Goal: Task Accomplishment & Management: Manage account settings

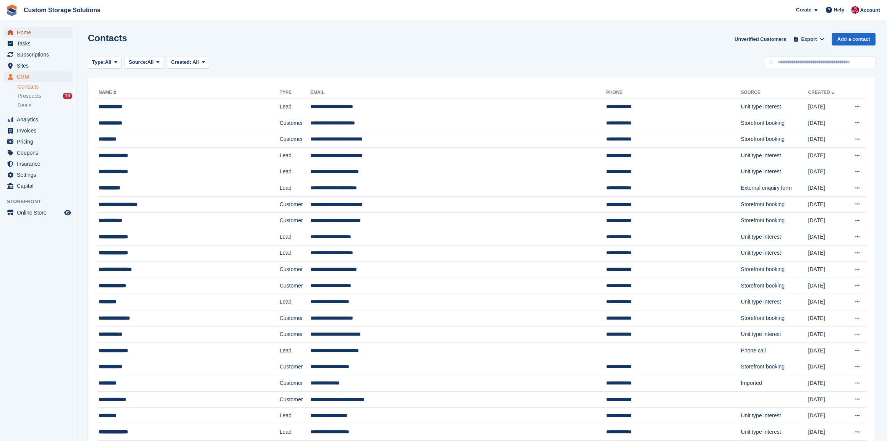
click at [47, 35] on span "Home" at bounding box center [40, 32] width 46 height 11
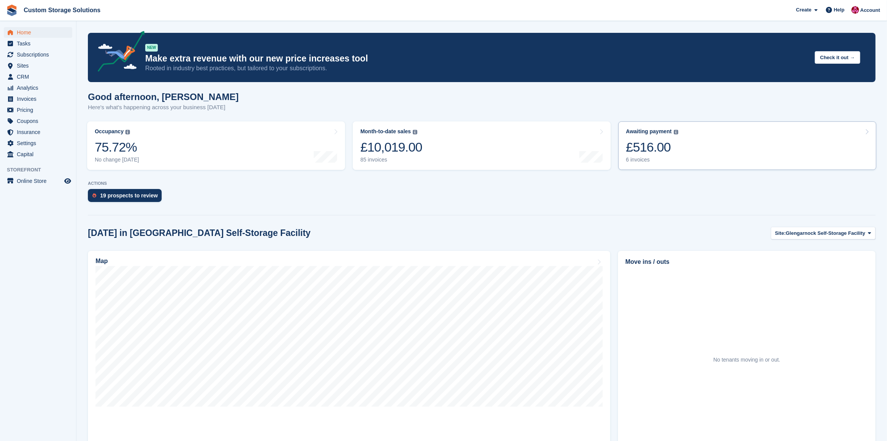
click at [698, 157] on link "Awaiting payment The total outstanding balance on all open invoices. £516.00 6 …" at bounding box center [747, 146] width 258 height 49
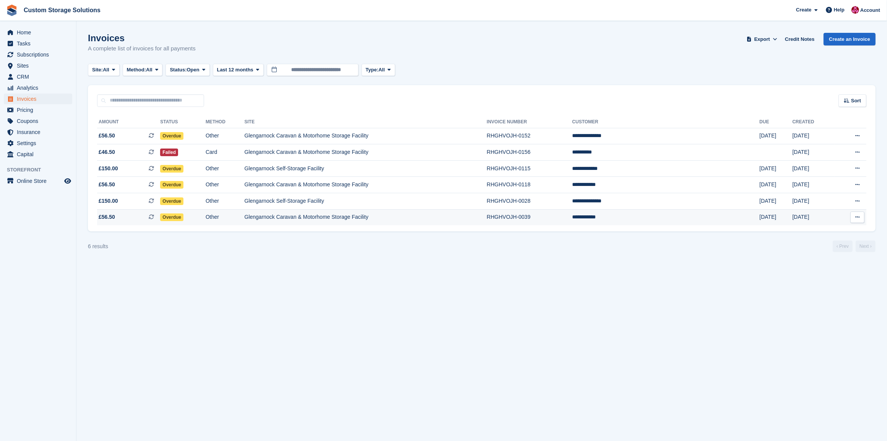
click at [462, 220] on td "Glengarnock Caravan & Motorhome Storage Facility" at bounding box center [366, 217] width 242 height 16
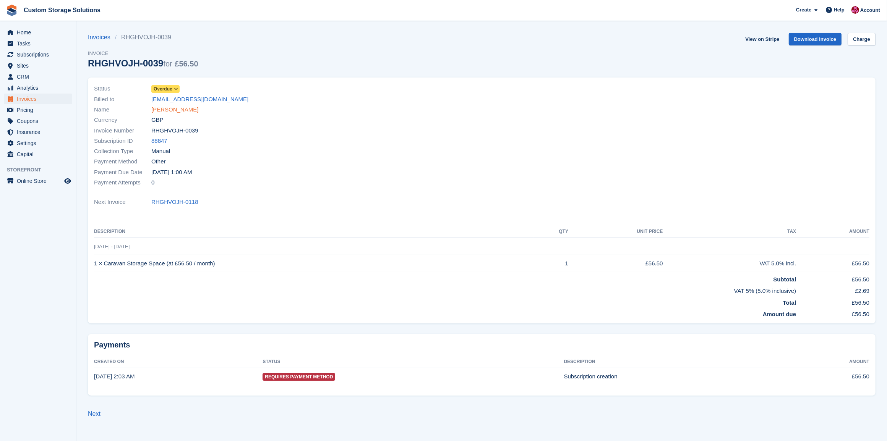
click at [167, 107] on link "Robert Burns" at bounding box center [174, 109] width 47 height 9
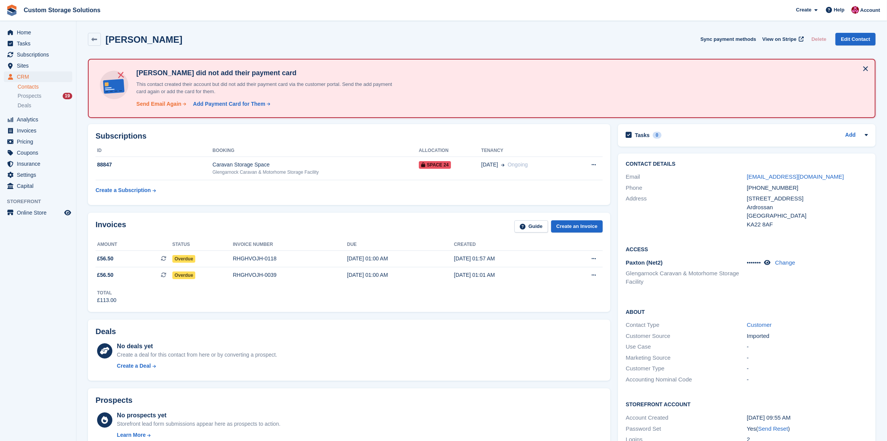
click at [161, 105] on div "Send Email Again" at bounding box center [158, 104] width 45 height 8
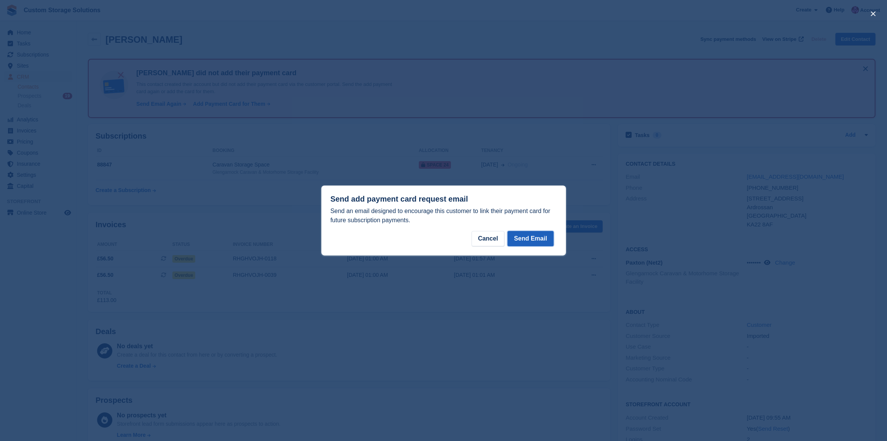
click at [545, 241] on button "Send Email" at bounding box center [530, 238] width 46 height 15
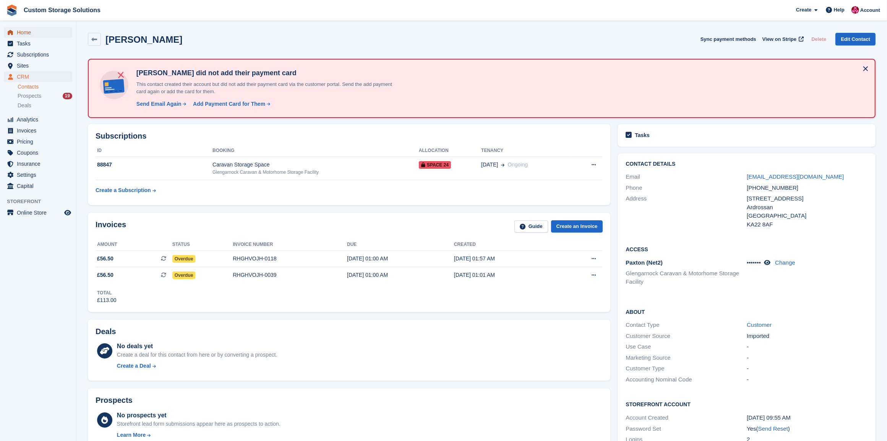
click at [37, 32] on span "Home" at bounding box center [40, 32] width 46 height 11
